Goal: Task Accomplishment & Management: Use online tool/utility

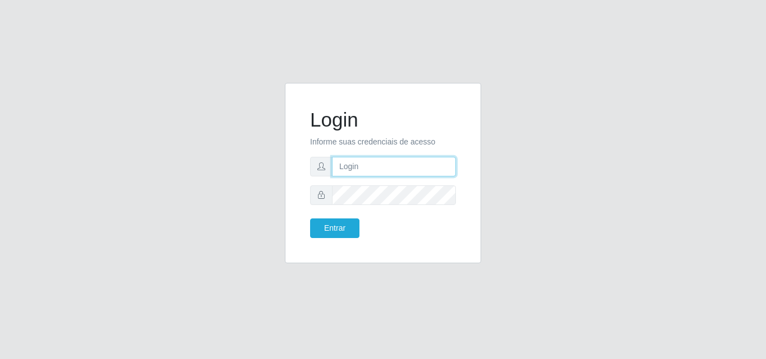
click at [376, 166] on input "text" at bounding box center [394, 167] width 124 height 20
type input "i"
type input "biatriz@comprebem"
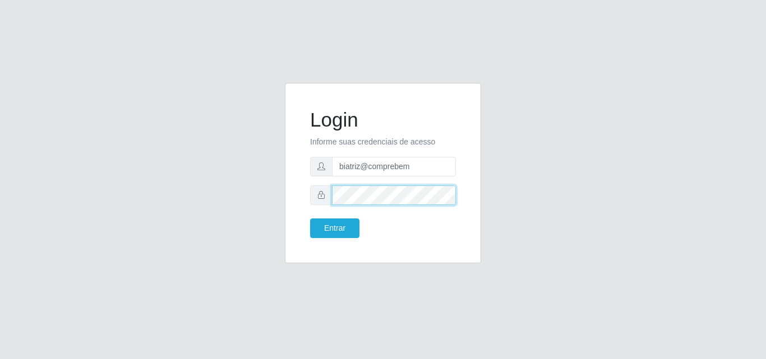
click at [310, 219] on button "Entrar" at bounding box center [334, 229] width 49 height 20
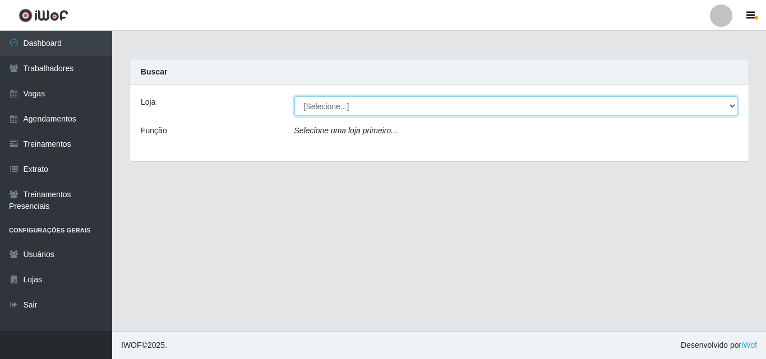
drag, startPoint x: 342, startPoint y: 106, endPoint x: 345, endPoint y: 115, distance: 9.2
click at [345, 115] on select "[Selecione...] Supermercado Compre Bem - Itabaiana" at bounding box center [515, 106] width 443 height 20
select select "264"
click at [294, 96] on select "[Selecione...] Supermercado Compre Bem - Itabaiana" at bounding box center [515, 106] width 443 height 20
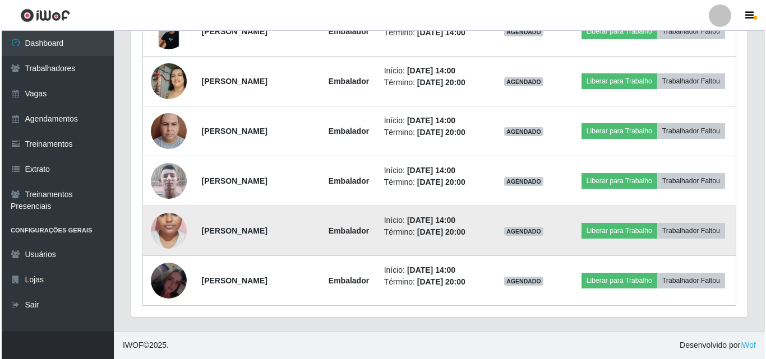
scroll to position [404, 0]
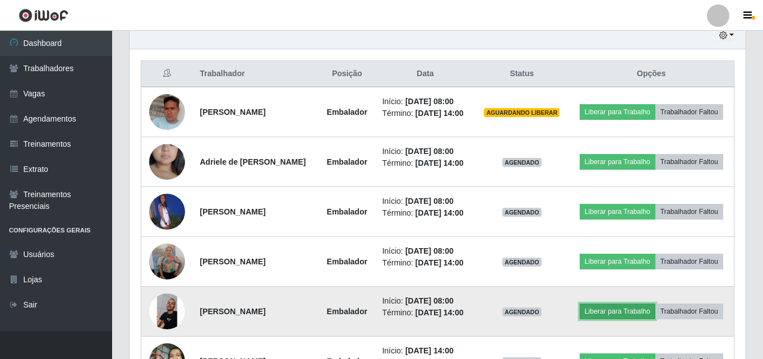
click at [598, 310] on button "Liberar para Trabalho" at bounding box center [618, 312] width 76 height 16
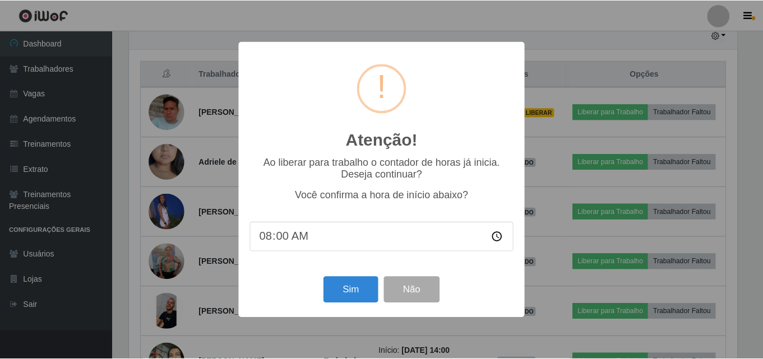
scroll to position [233, 610]
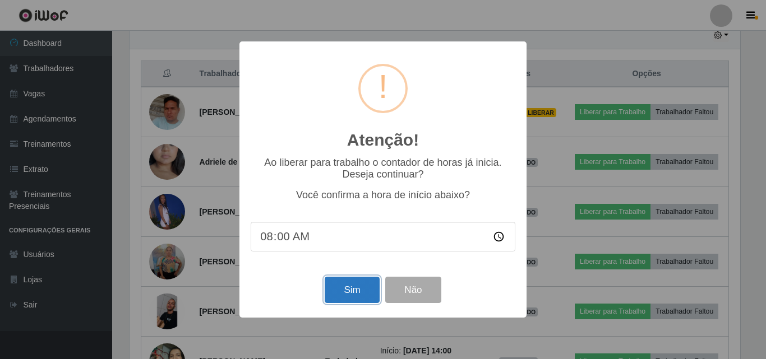
click at [332, 295] on button "Sim" at bounding box center [352, 290] width 54 height 26
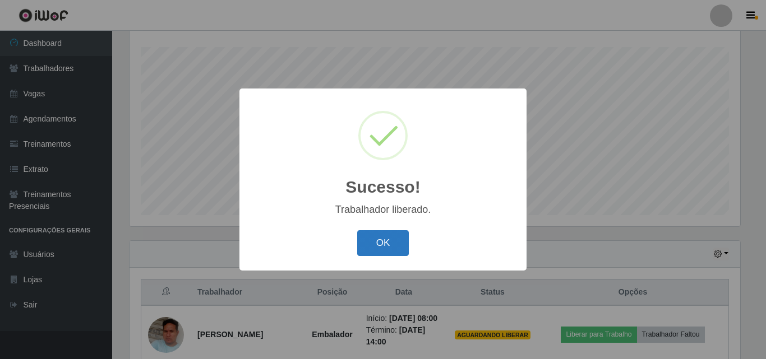
click at [399, 232] on button "OK" at bounding box center [383, 243] width 52 height 26
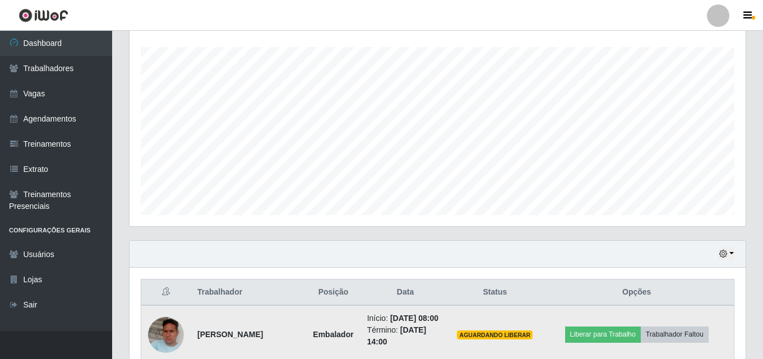
scroll to position [233, 616]
click at [604, 342] on button "Liberar para Trabalho" at bounding box center [603, 335] width 76 height 16
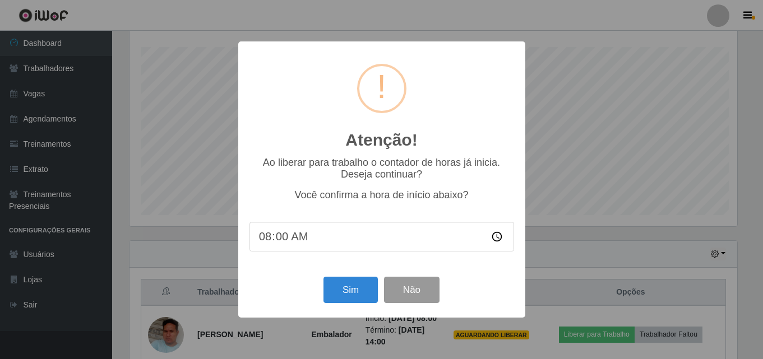
scroll to position [233, 610]
click at [342, 289] on button "Sim" at bounding box center [352, 290] width 54 height 26
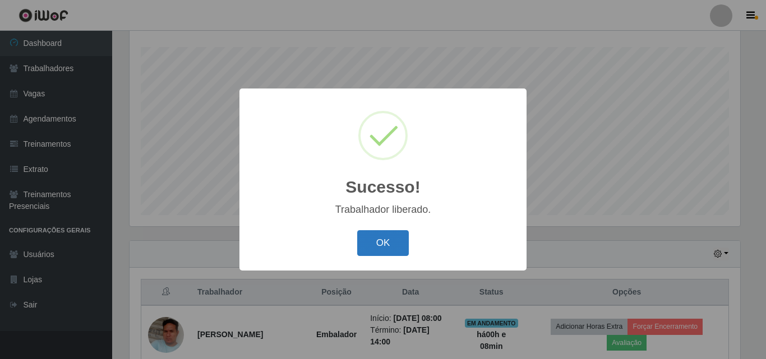
click at [406, 244] on button "OK" at bounding box center [383, 243] width 52 height 26
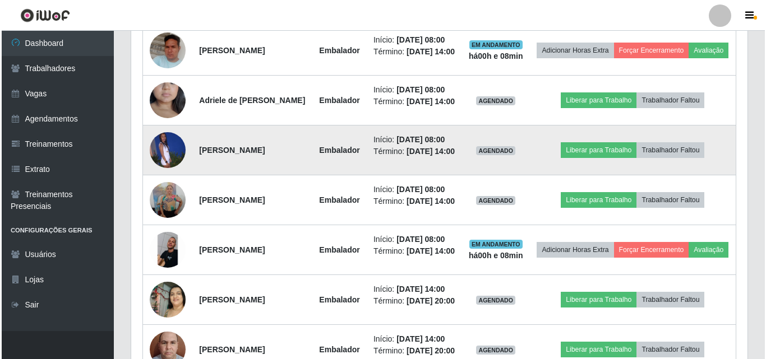
scroll to position [522, 0]
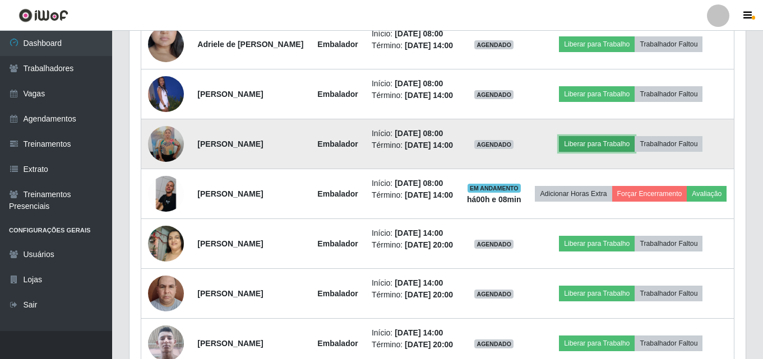
click at [590, 152] on button "Liberar para Trabalho" at bounding box center [597, 144] width 76 height 16
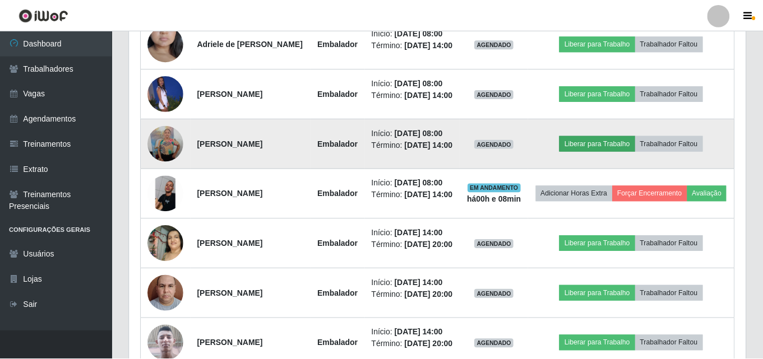
scroll to position [233, 610]
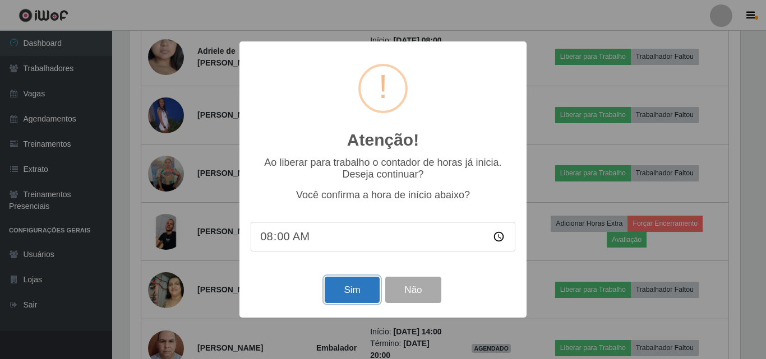
click at [373, 293] on button "Sim" at bounding box center [352, 290] width 54 height 26
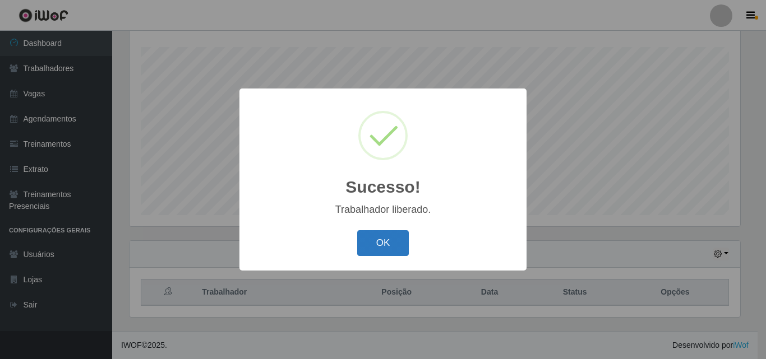
click at [367, 248] on button "OK" at bounding box center [383, 243] width 52 height 26
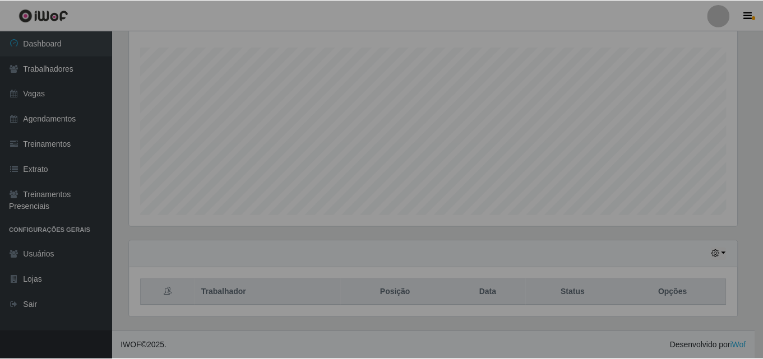
scroll to position [0, 0]
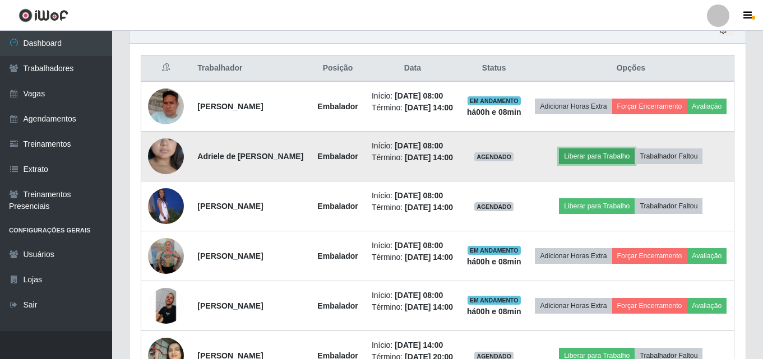
click at [576, 164] on button "Liberar para Trabalho" at bounding box center [597, 157] width 76 height 16
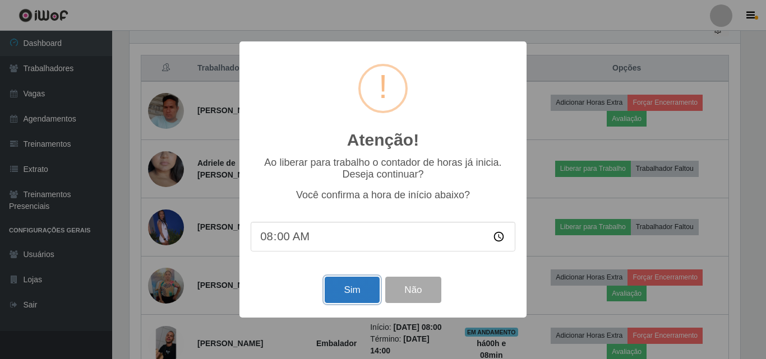
click at [358, 290] on button "Sim" at bounding box center [352, 290] width 54 height 26
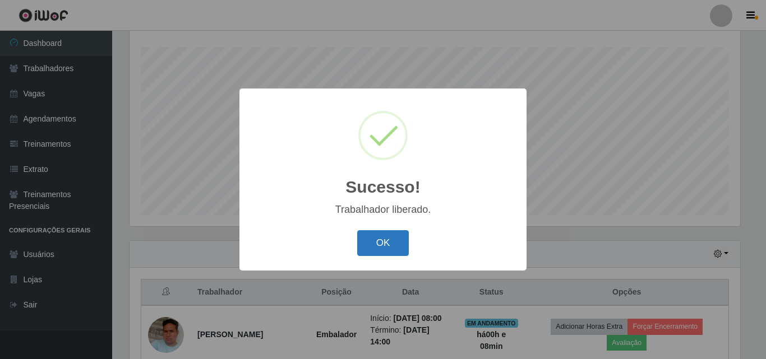
click at [379, 242] on button "OK" at bounding box center [383, 243] width 52 height 26
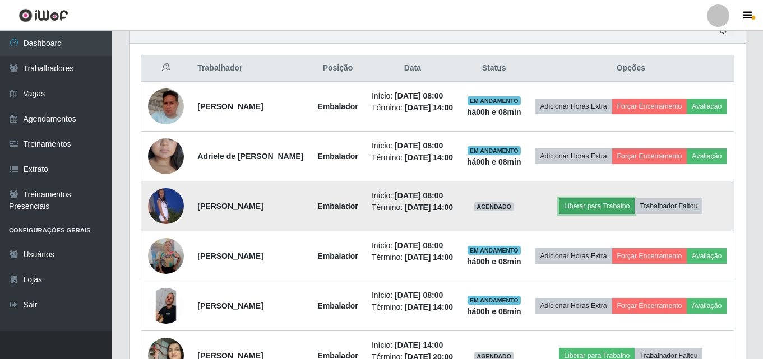
click at [605, 214] on button "Liberar para Trabalho" at bounding box center [597, 206] width 76 height 16
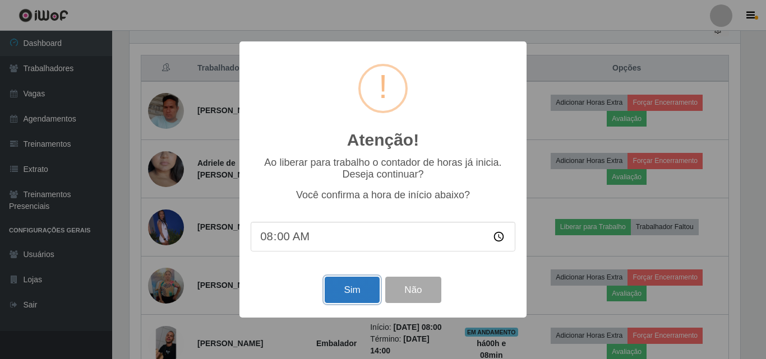
click at [348, 298] on button "Sim" at bounding box center [352, 290] width 54 height 26
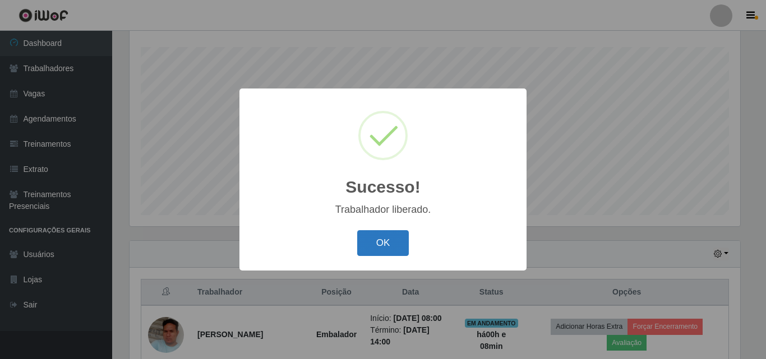
click at [385, 254] on button "OK" at bounding box center [383, 243] width 52 height 26
